Goal: Transaction & Acquisition: Purchase product/service

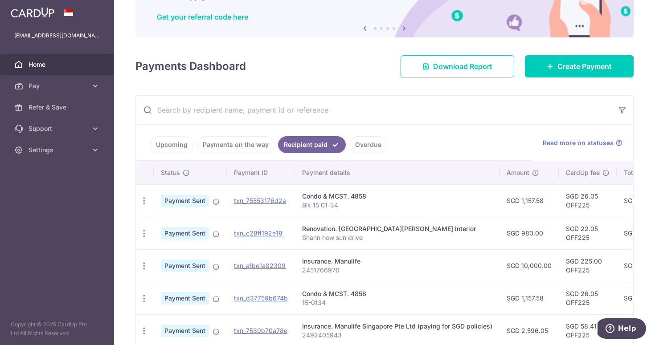
scroll to position [101, 0]
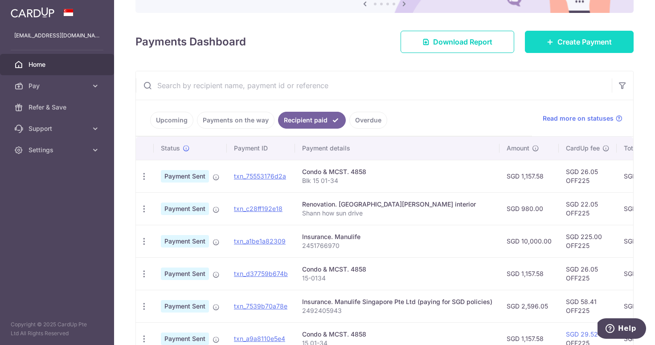
click at [561, 37] on span "Create Payment" at bounding box center [584, 42] width 54 height 11
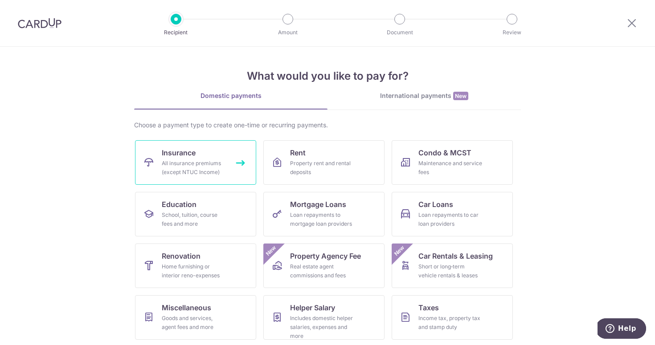
click at [242, 173] on link "Insurance All insurance premiums (except NTUC Income)" at bounding box center [195, 162] width 121 height 45
